Goal: Information Seeking & Learning: Learn about a topic

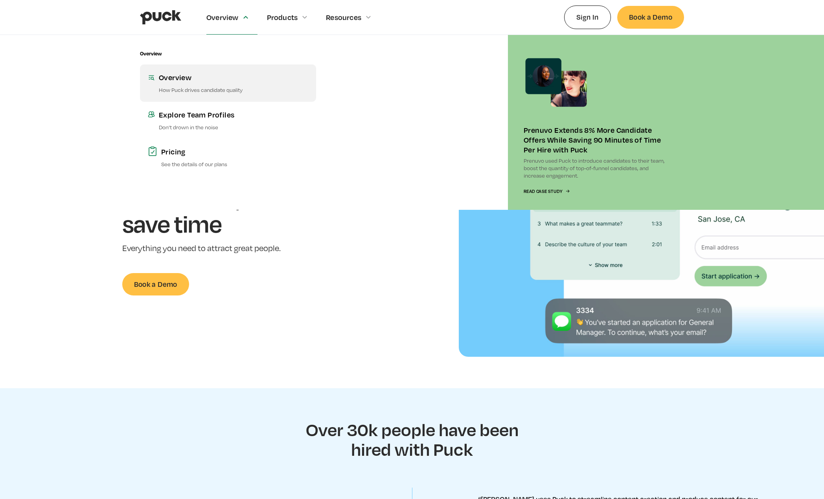
click at [215, 91] on p "How Puck drives candidate quality" at bounding box center [233, 89] width 149 height 7
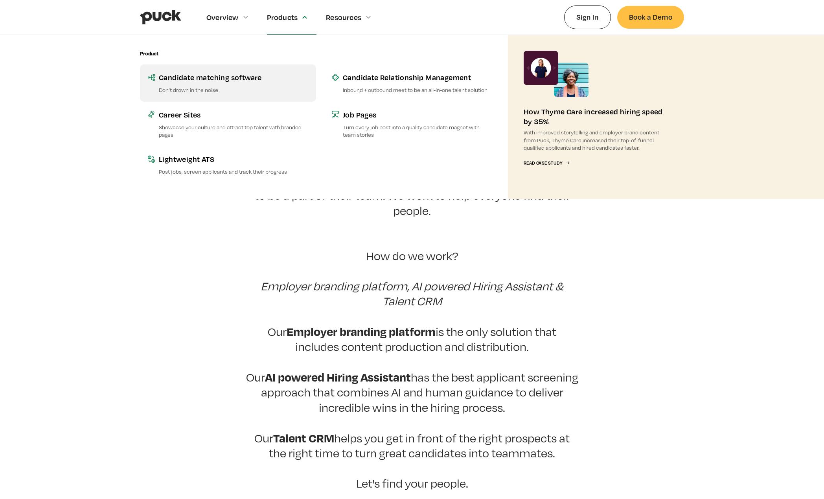
click at [281, 93] on p "Don’t drown in the noise" at bounding box center [233, 89] width 149 height 7
